Goal: Information Seeking & Learning: Learn about a topic

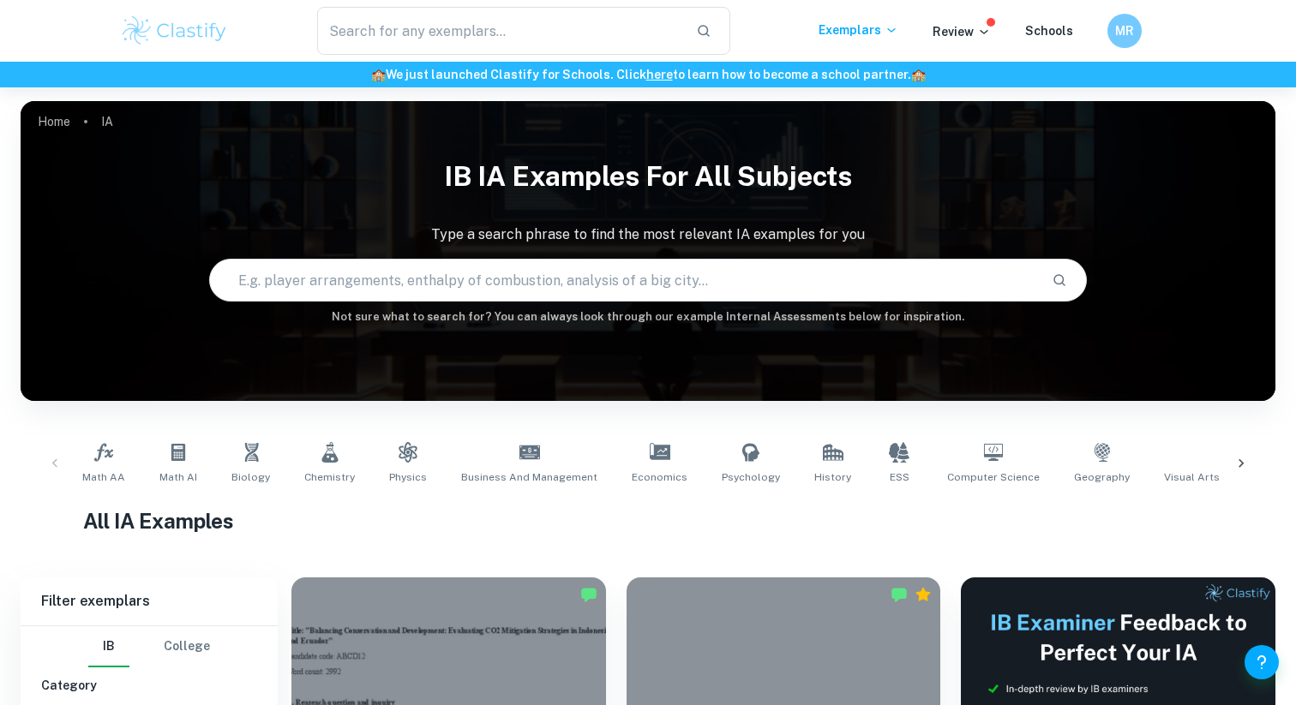
scroll to position [471, 0]
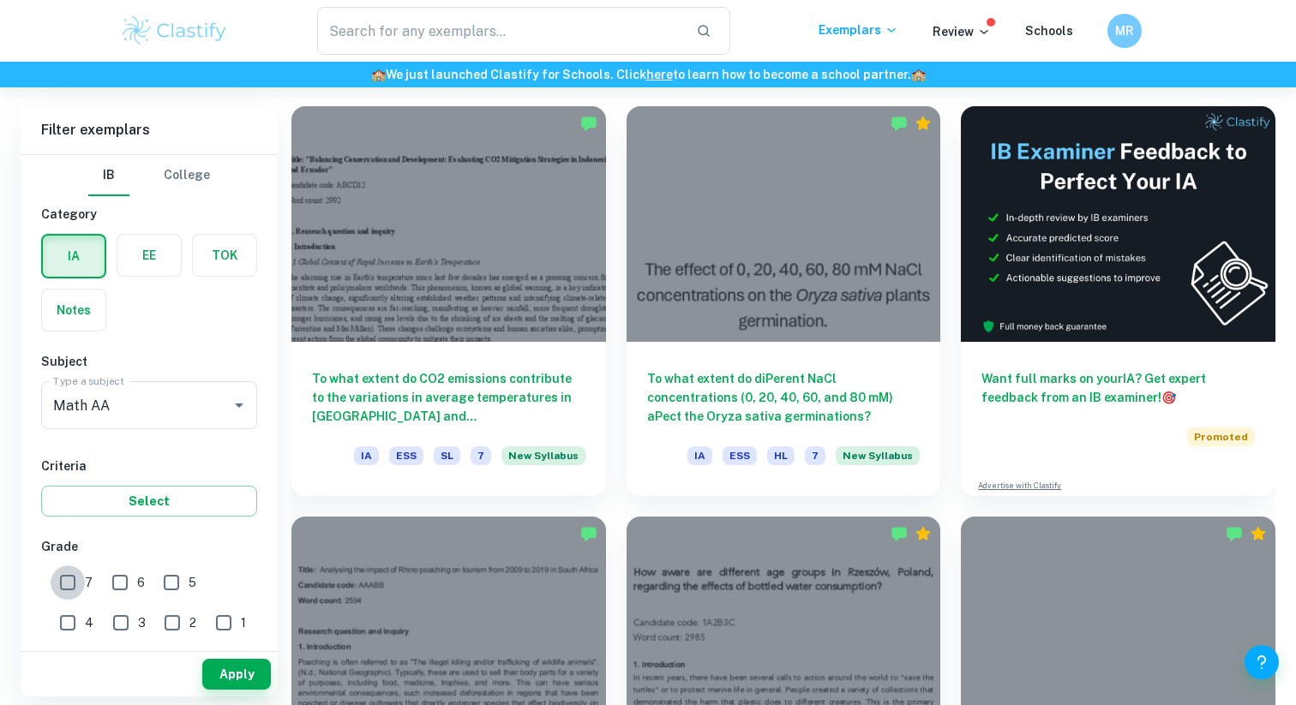
click at [64, 581] on input "7" at bounding box center [68, 583] width 34 height 34
checkbox input "true"
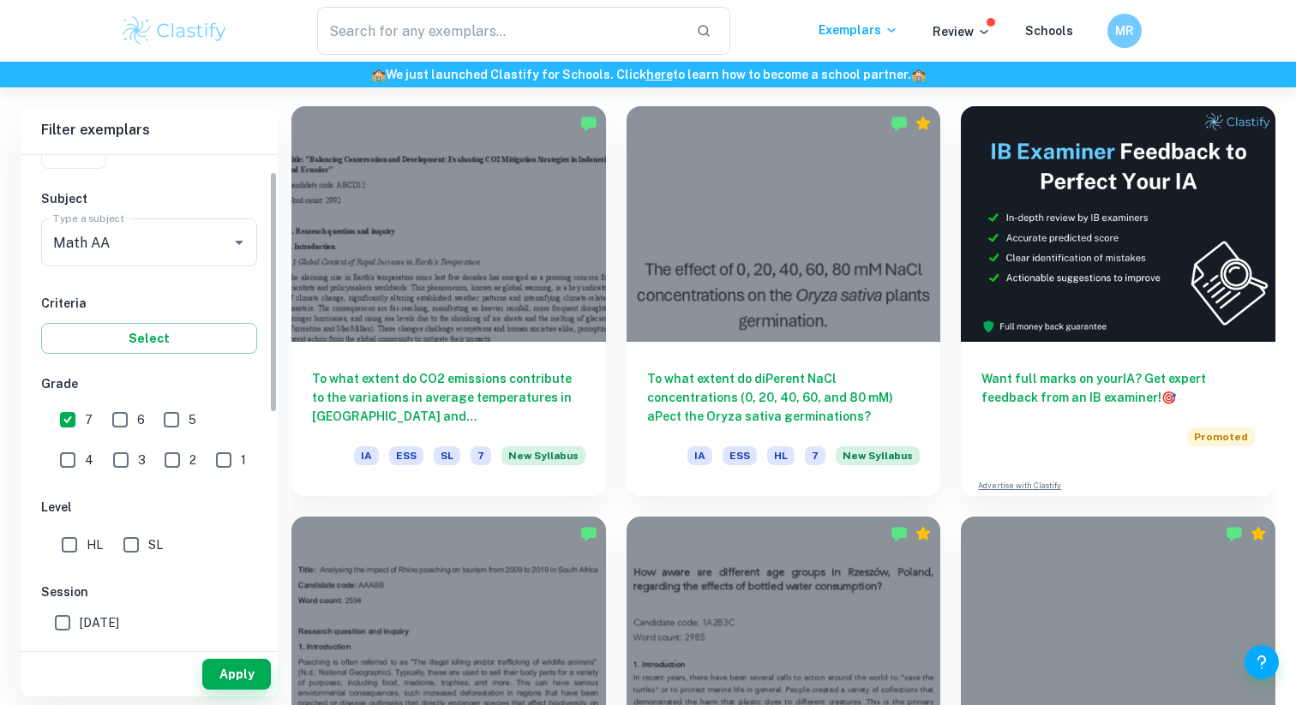
scroll to position [162, 0]
click at [68, 536] on input "HL" at bounding box center [69, 546] width 34 height 34
checkbox input "true"
click at [248, 673] on button "Apply" at bounding box center [236, 674] width 69 height 31
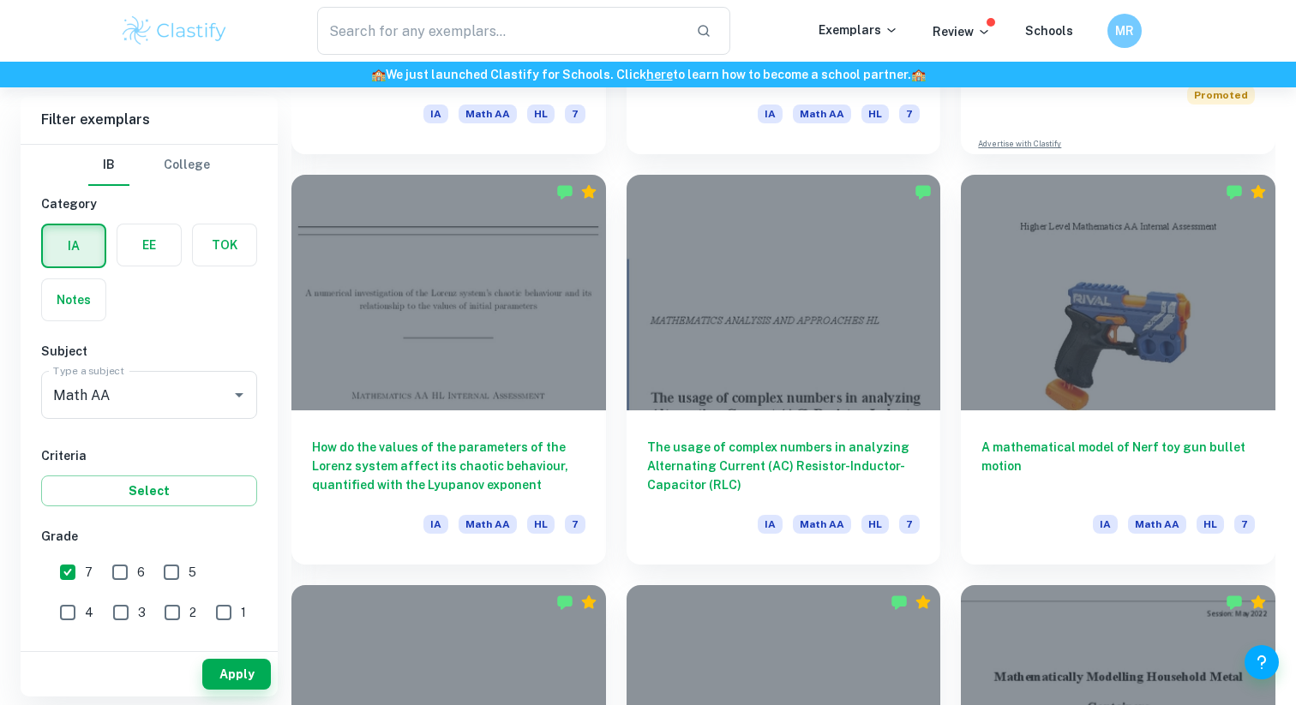
scroll to position [838, 0]
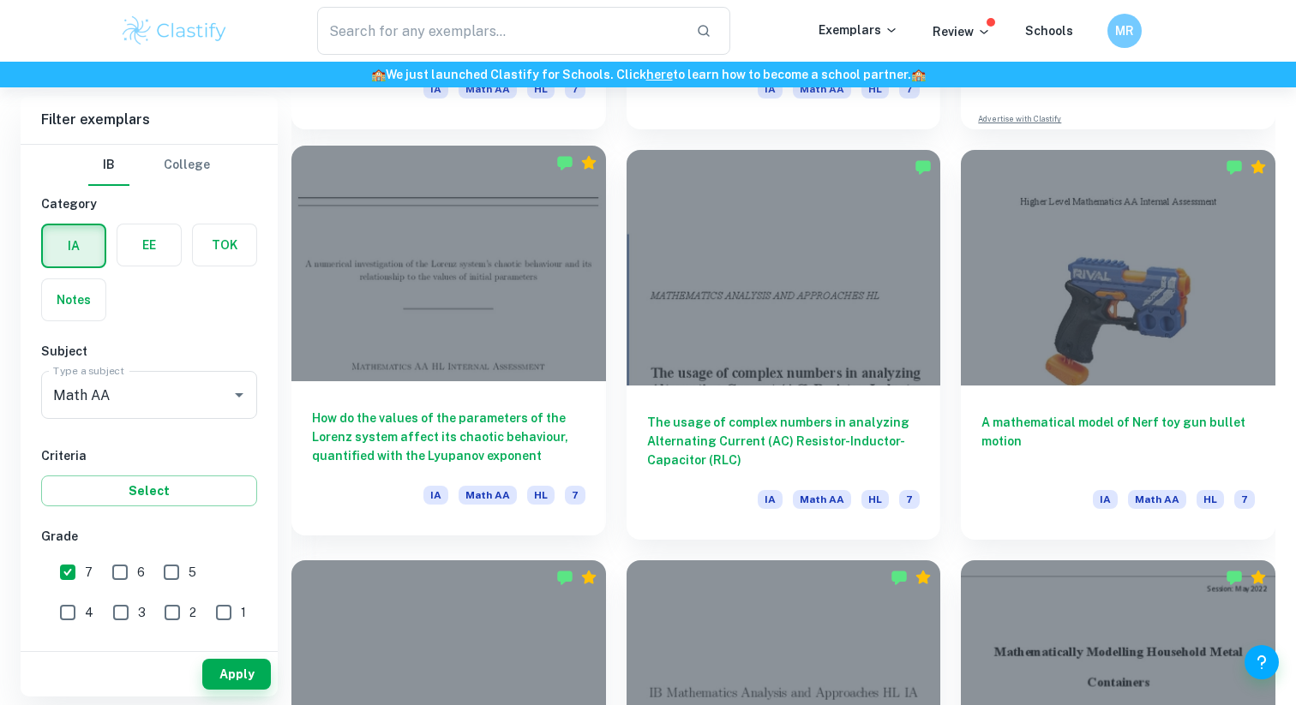
click at [499, 442] on h6 "How do the values of the parameters of the Lorenz system affect its chaotic beh…" at bounding box center [448, 437] width 273 height 57
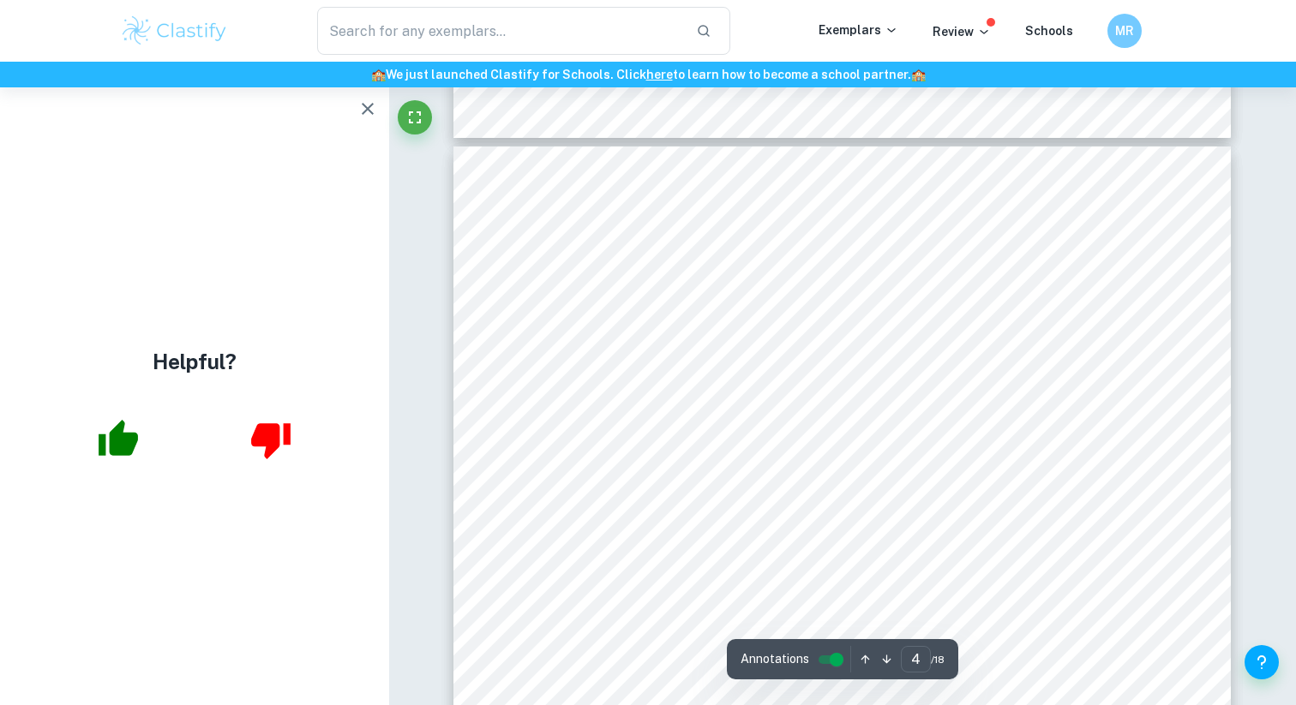
scroll to position [3127, 0]
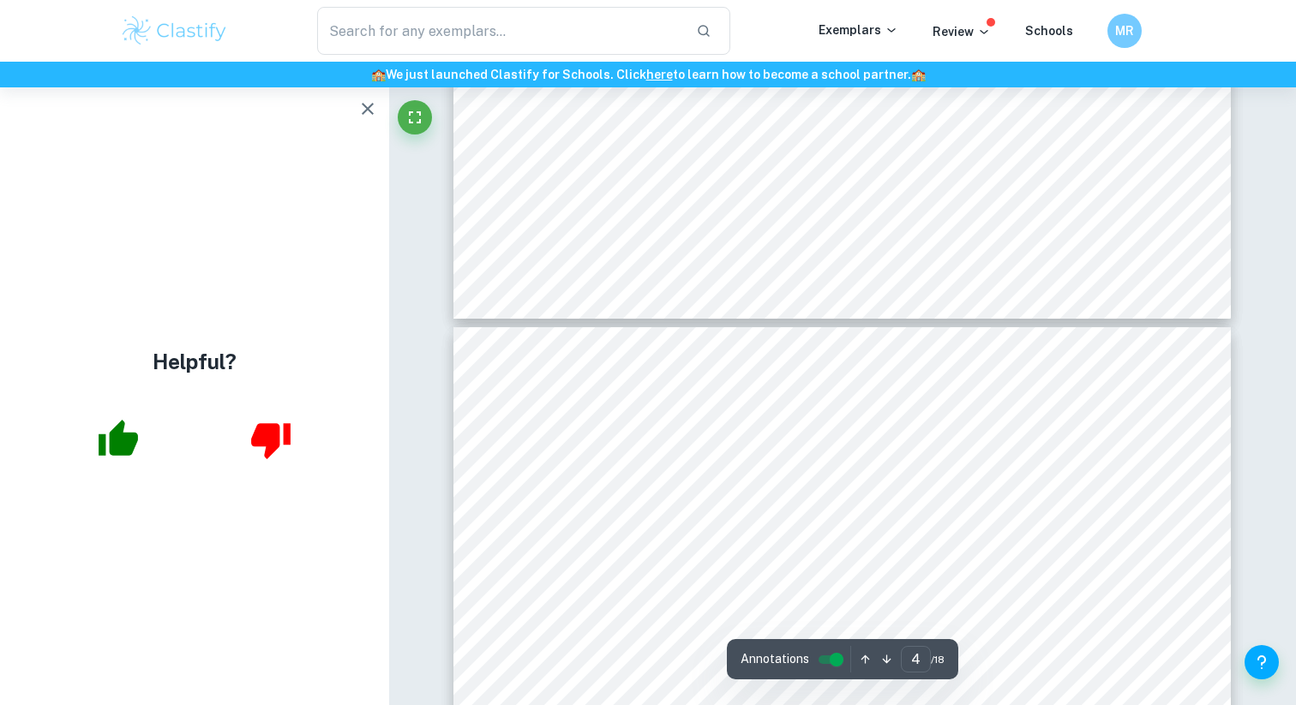
type input "3"
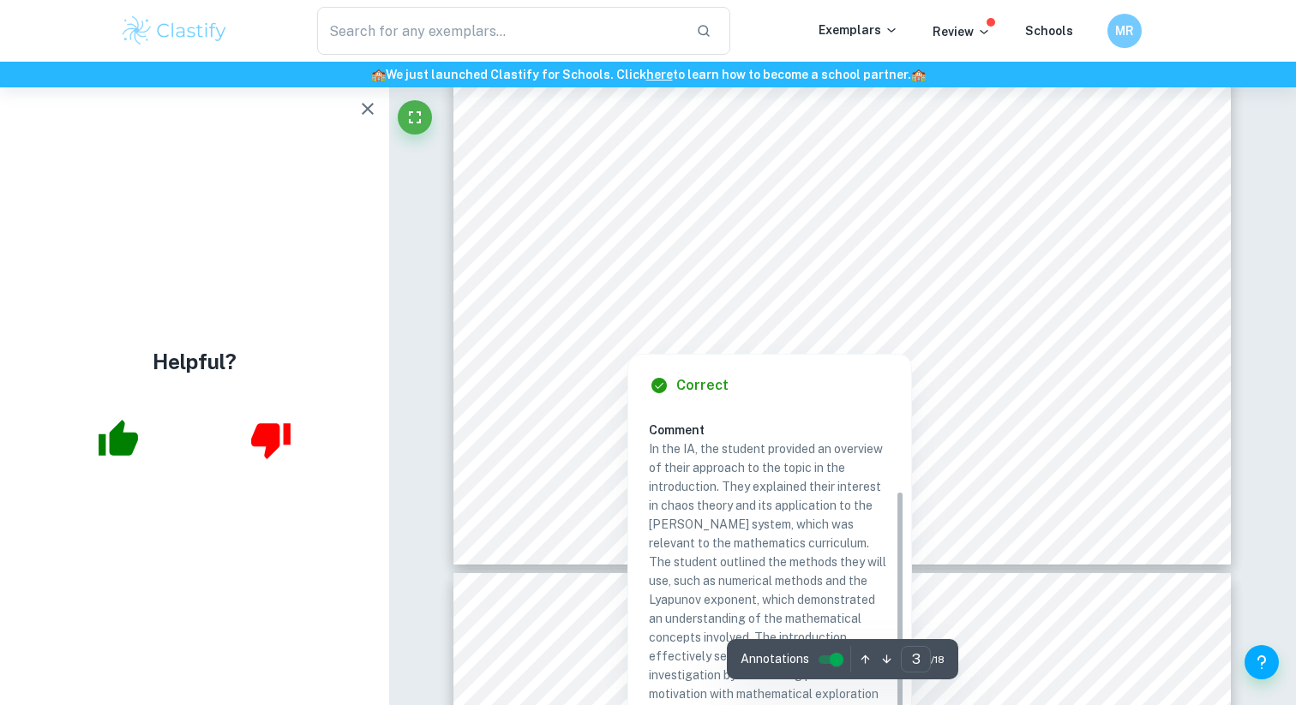
scroll to position [2749, 0]
